Goal: Check status

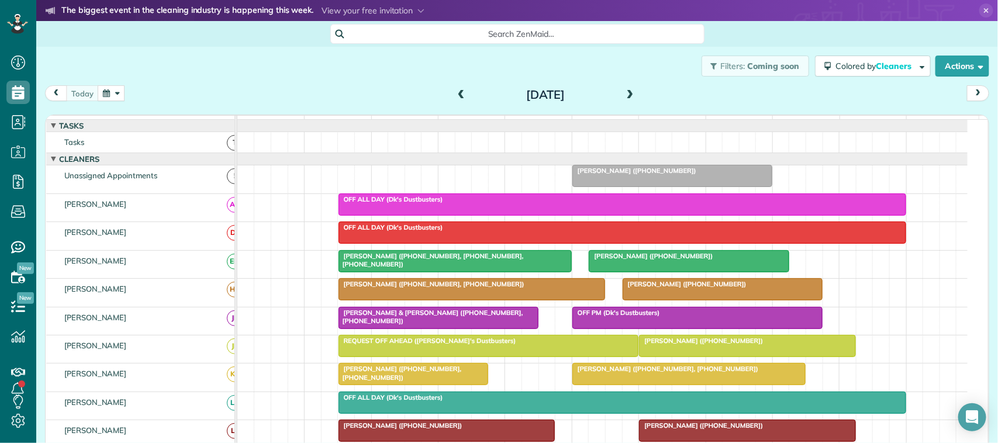
scroll to position [73, 0]
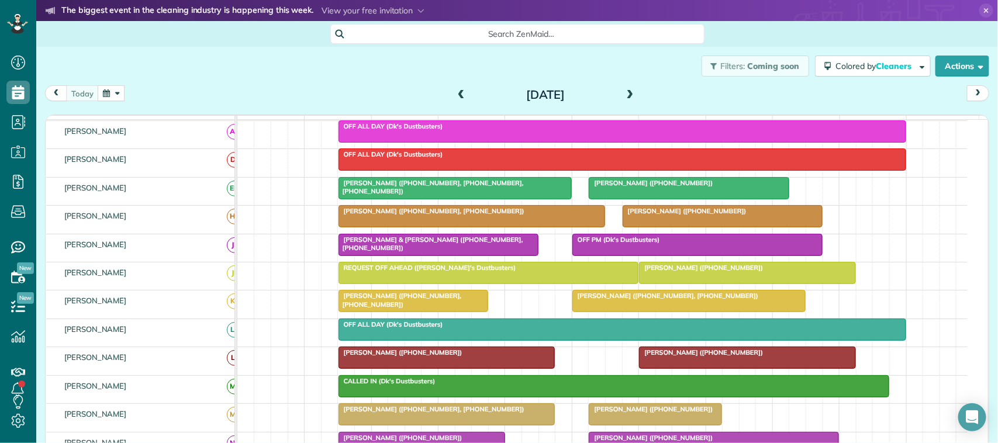
click at [711, 187] on div "[PERSON_NAME] ([PHONE_NUMBER])" at bounding box center [689, 183] width 193 height 8
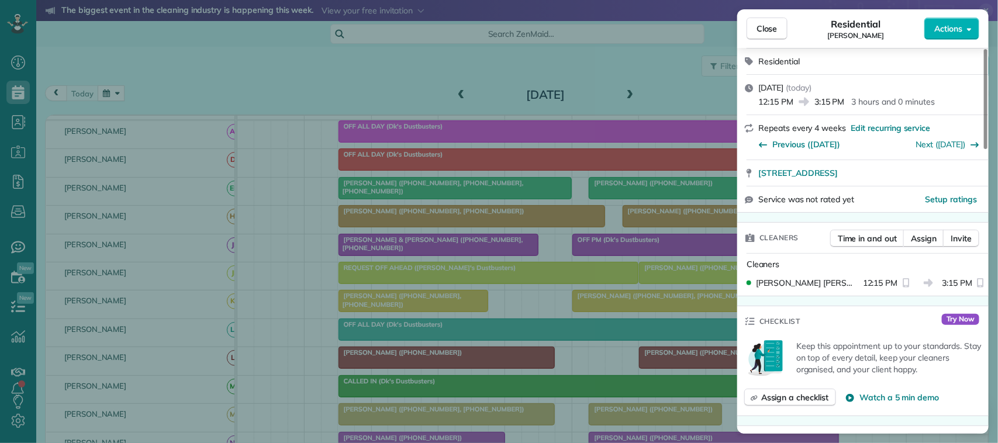
scroll to position [366, 0]
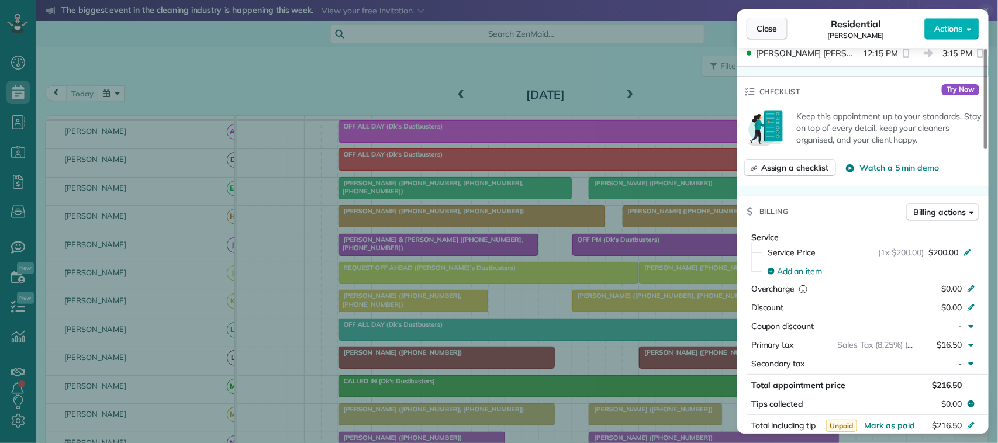
click at [779, 27] on button "Close" at bounding box center [767, 29] width 41 height 22
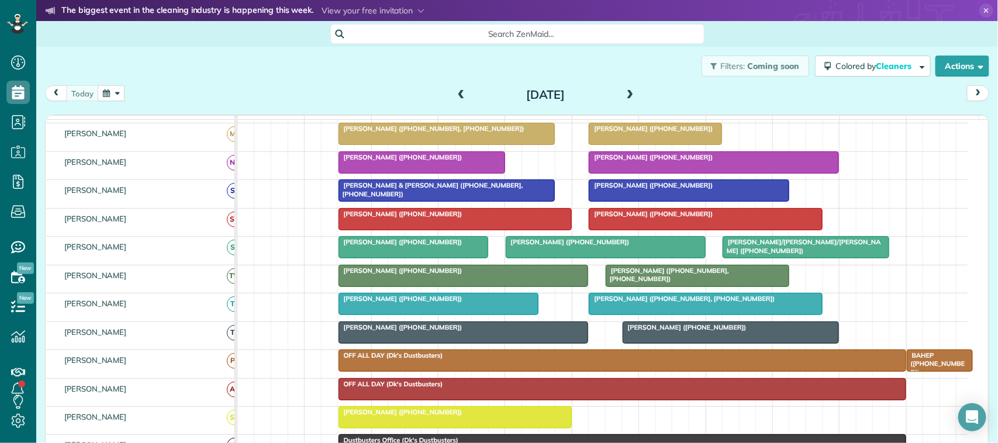
scroll to position [427, 0]
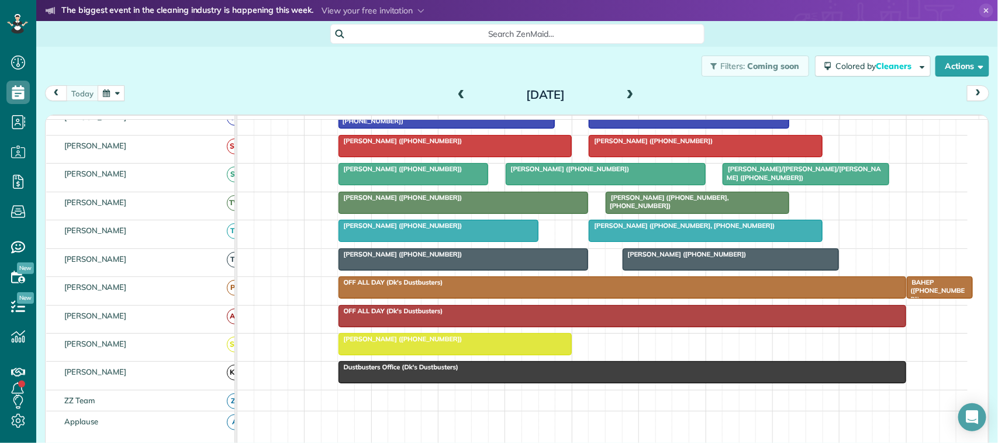
click at [771, 211] on div "[PERSON_NAME] ([PHONE_NUMBER], [PHONE_NUMBER])" at bounding box center [697, 202] width 177 height 17
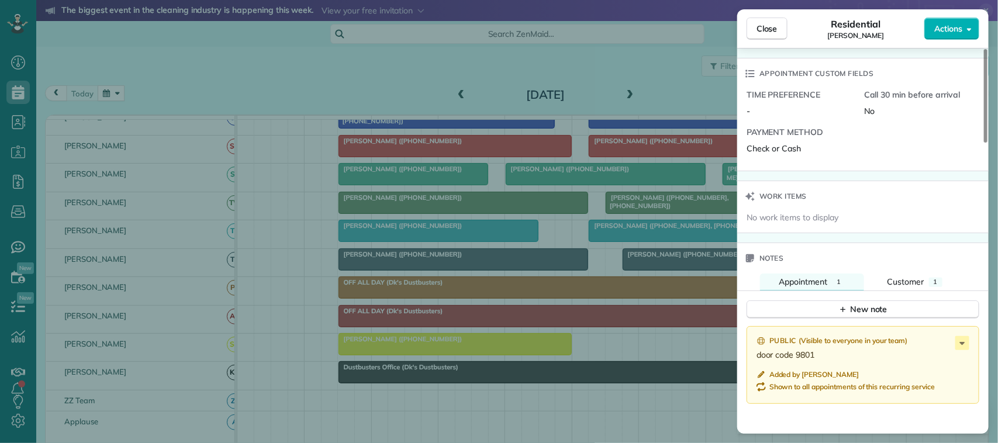
scroll to position [877, 0]
click at [773, 36] on button "Close" at bounding box center [767, 29] width 41 height 22
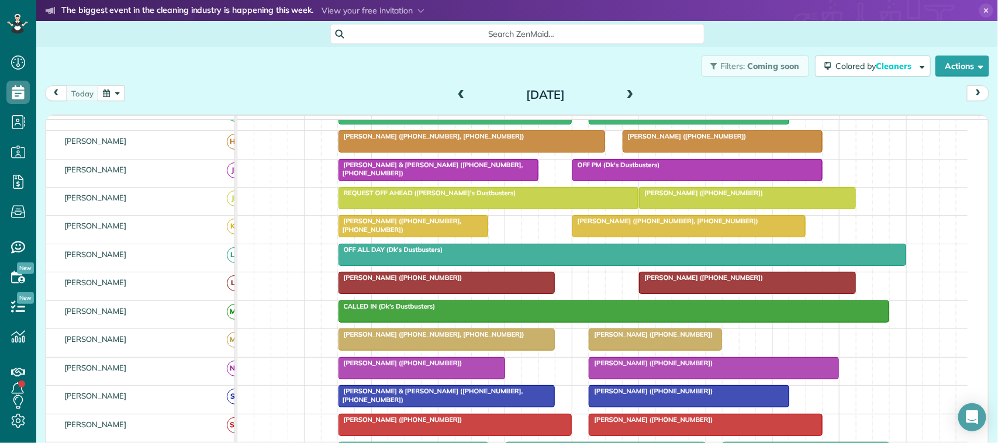
scroll to position [61, 0]
